Goal: Answer question/provide support: Answer question/provide support

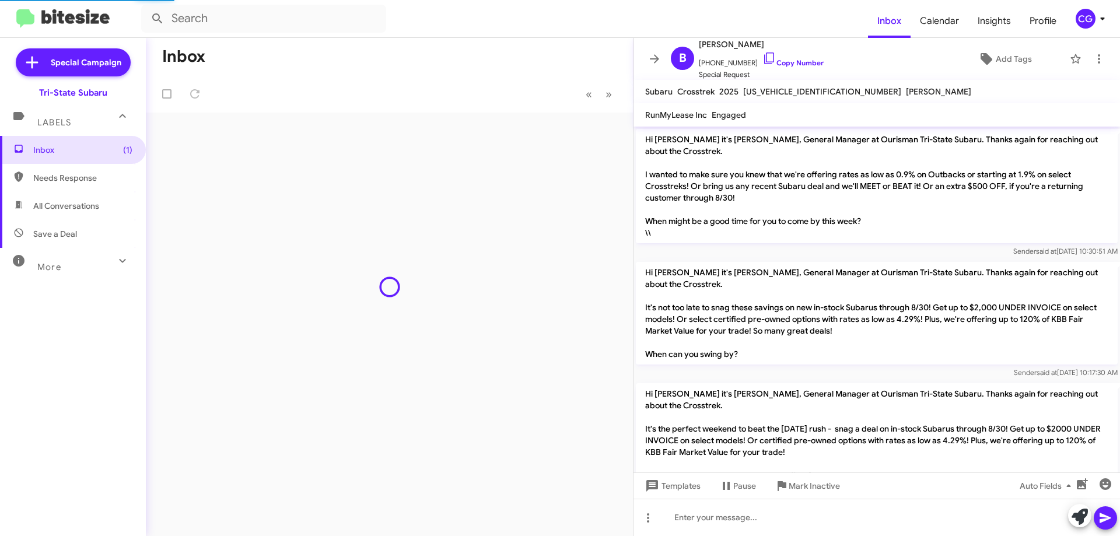
scroll to position [495, 0]
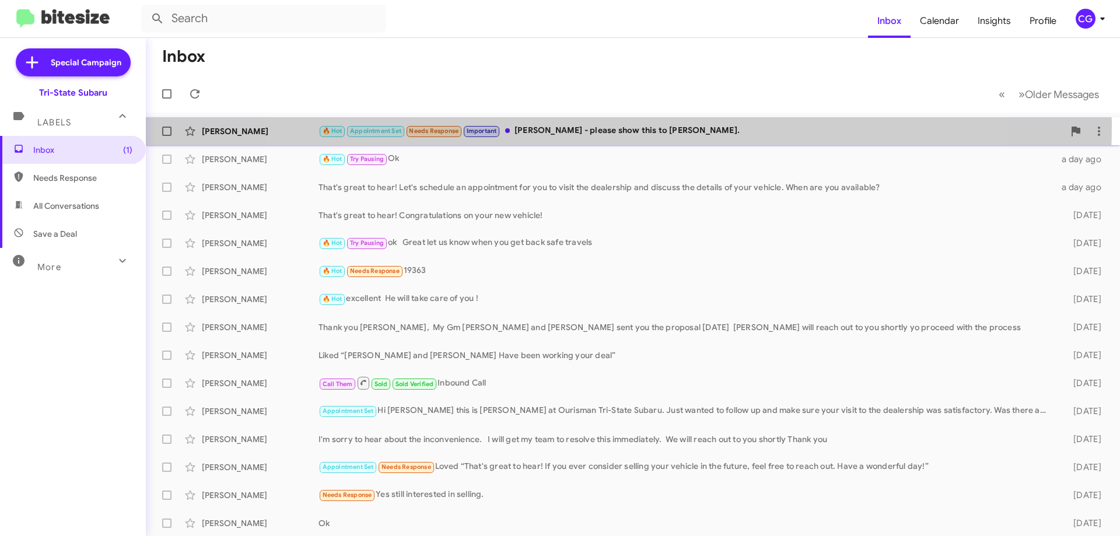
click at [615, 126] on div "🔥 Hot Appointment Set Needs Response Important [PERSON_NAME] - please show this…" at bounding box center [690, 130] width 745 height 13
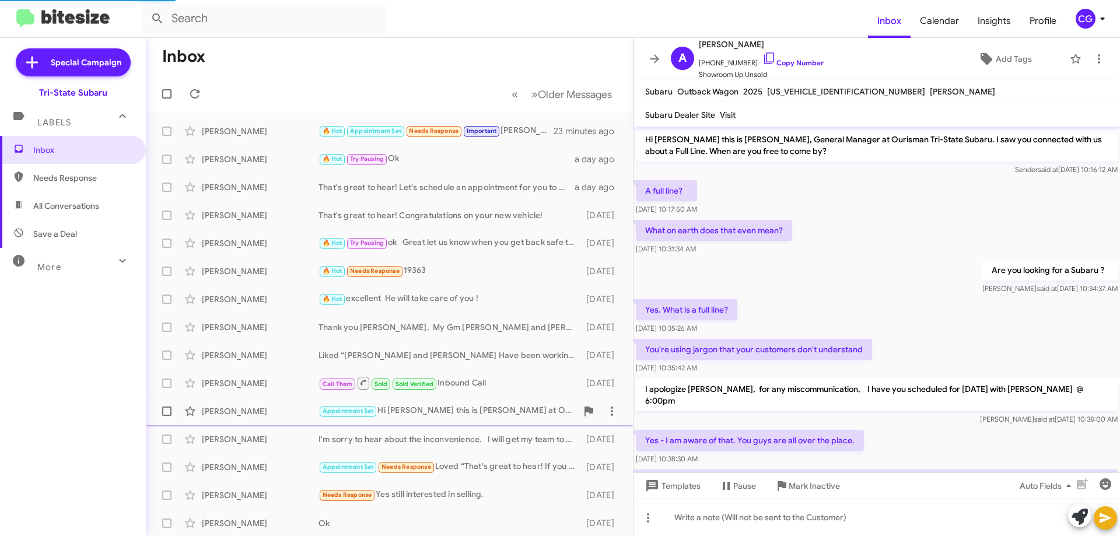
scroll to position [488, 0]
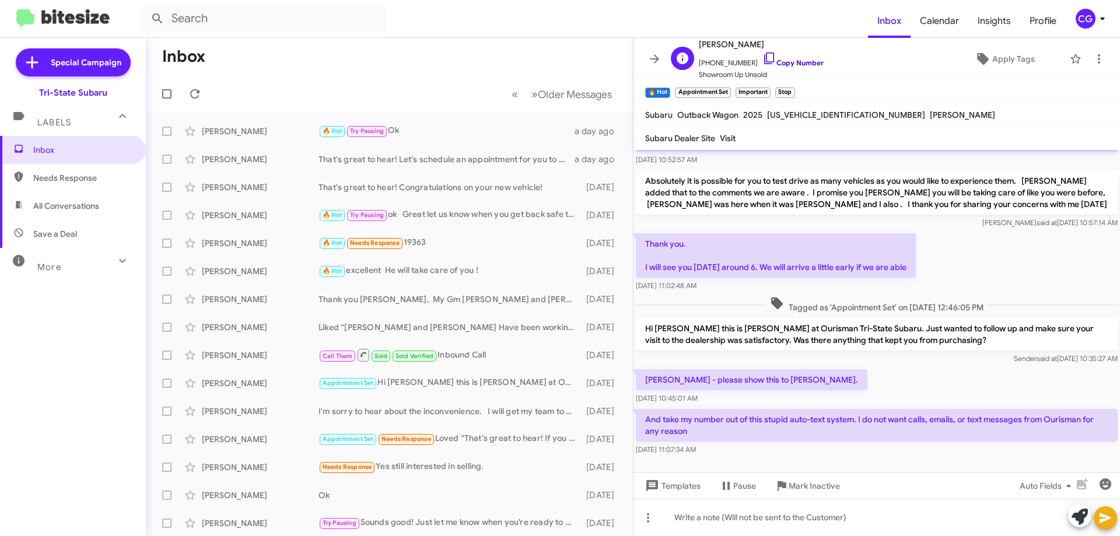
click at [786, 62] on link "Copy Number" at bounding box center [792, 62] width 61 height 9
click at [1092, 53] on icon at bounding box center [1099, 59] width 14 height 14
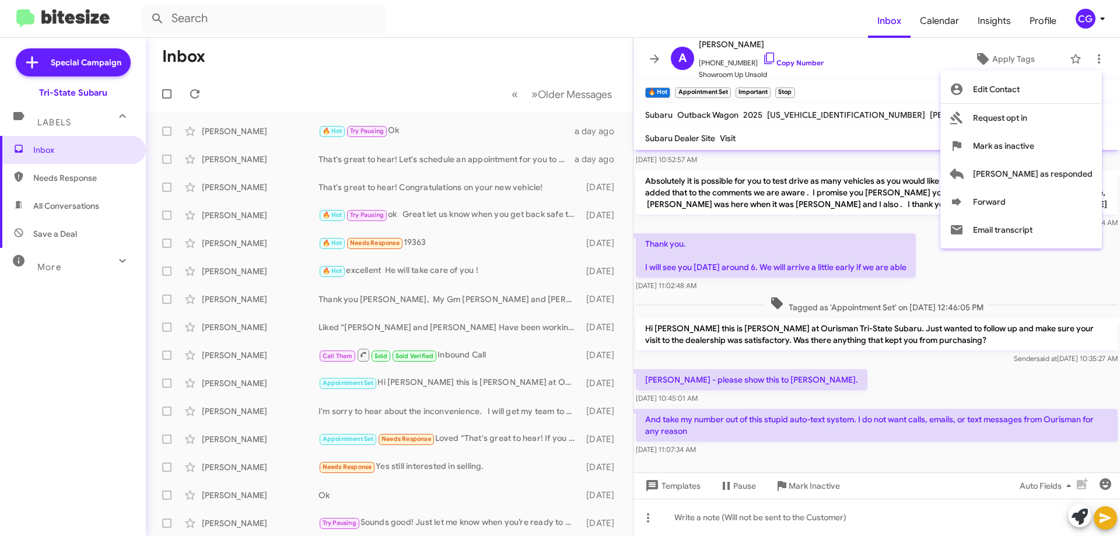
click at [943, 84] on div at bounding box center [560, 268] width 1120 height 536
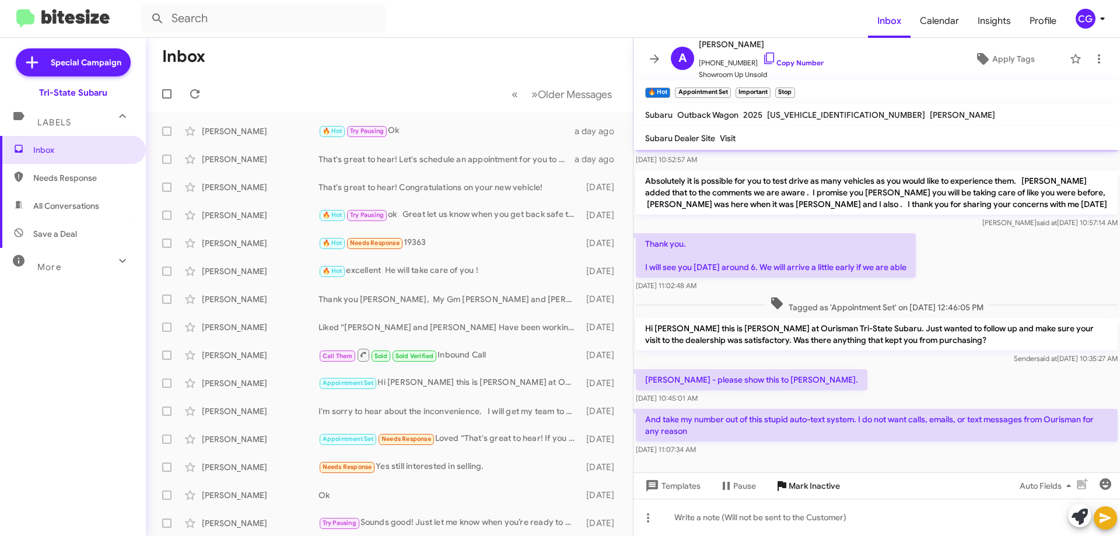
click at [821, 489] on span "Mark Inactive" at bounding box center [814, 485] width 51 height 21
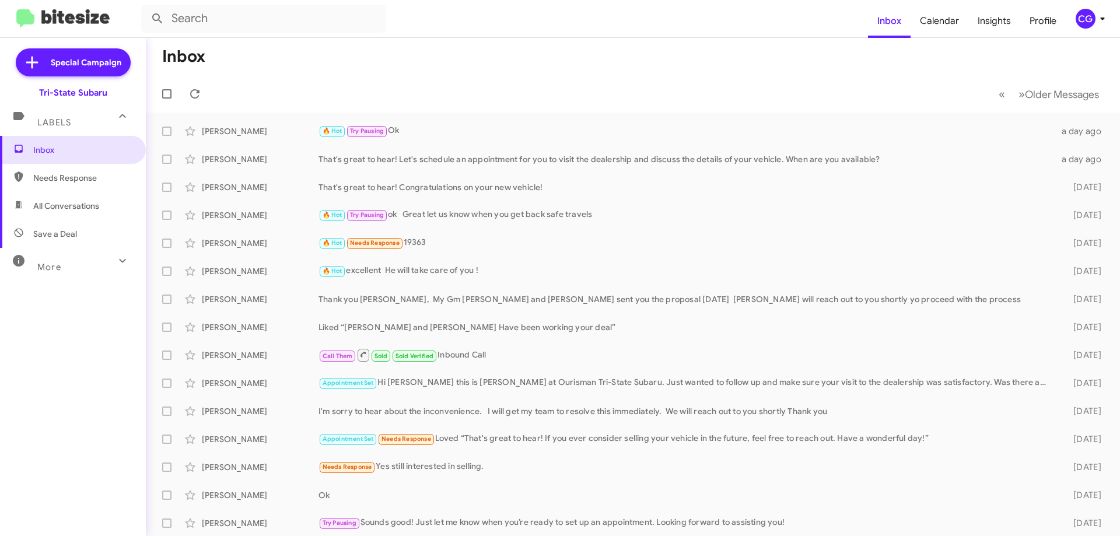
click at [65, 261] on div "More" at bounding box center [61, 262] width 104 height 22
click at [78, 268] on div "More" at bounding box center [61, 267] width 104 height 22
click at [90, 200] on span "All Conversations" at bounding box center [66, 206] width 66 height 12
type input "in:all-conversations"
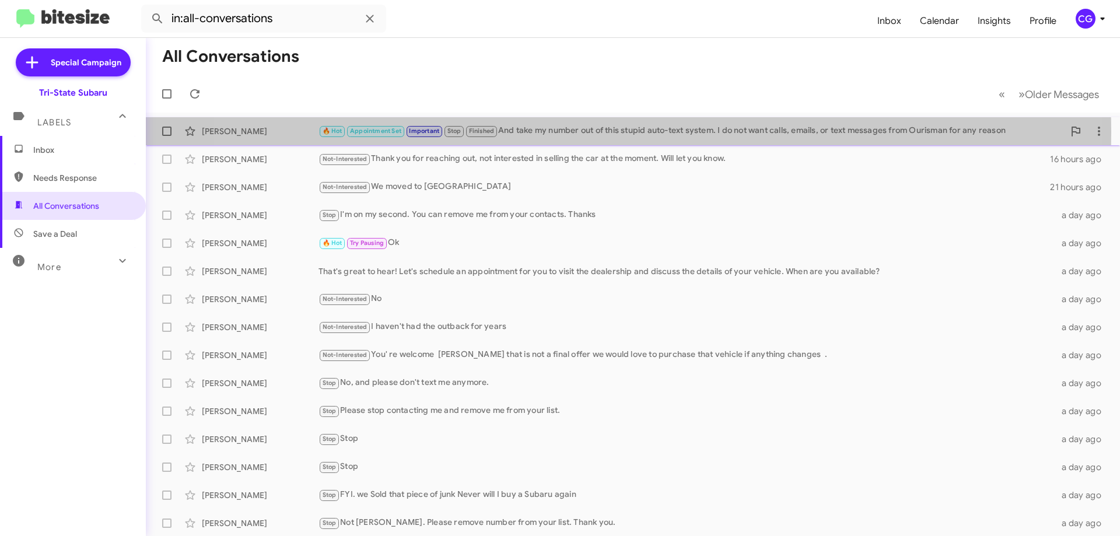
click at [588, 132] on div "🔥 Hot Appointment Set Important Stop Finished And take my number out of this st…" at bounding box center [690, 130] width 745 height 13
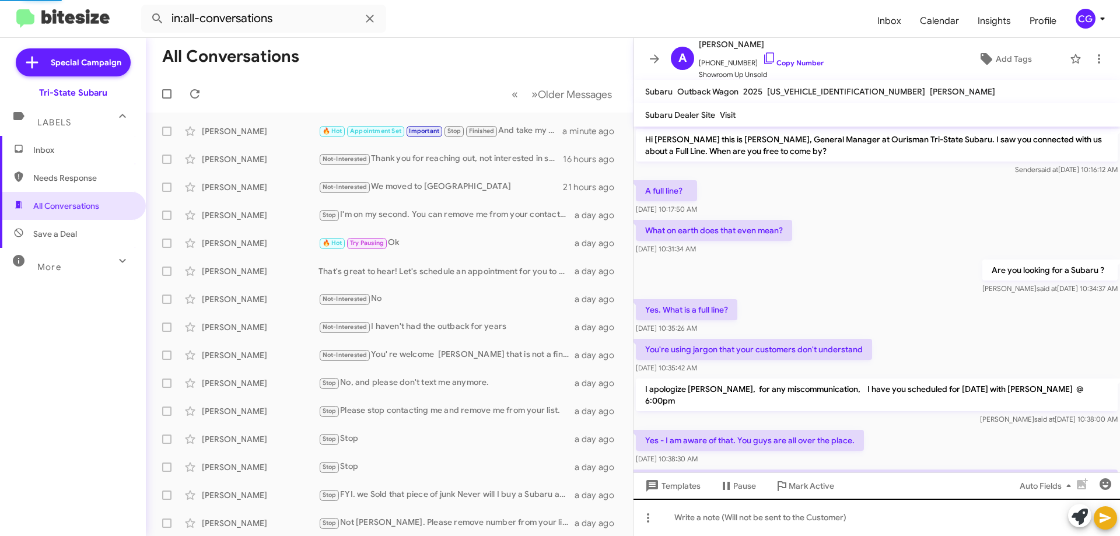
scroll to position [513, 0]
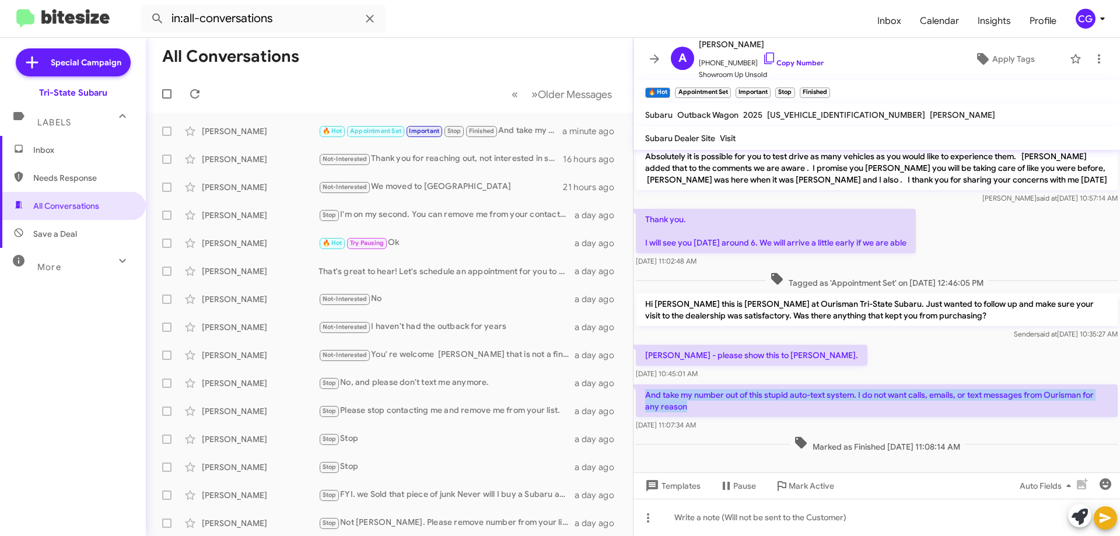
drag, startPoint x: 698, startPoint y: 395, endPoint x: 639, endPoint y: 377, distance: 61.6
click at [639, 384] on p "And take my number out of this stupid auto-text system. I do not want calls, em…" at bounding box center [877, 400] width 482 height 33
copy p "And take my number out of this stupid auto-text system. I do not want calls, em…"
click at [52, 149] on span "Inbox" at bounding box center [82, 150] width 99 height 12
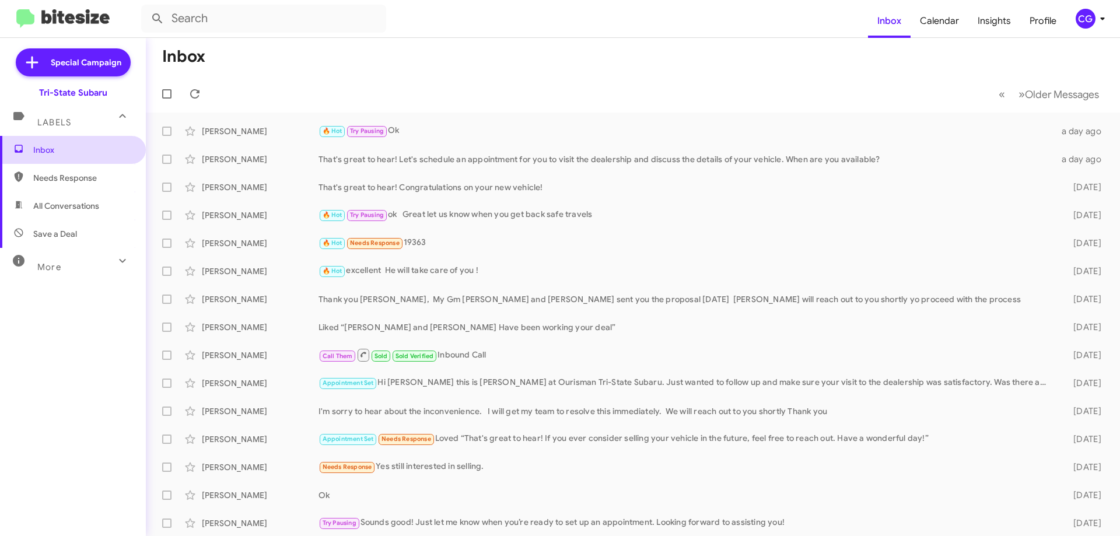
click at [58, 148] on span "Inbox" at bounding box center [82, 150] width 99 height 12
